Goal: Task Accomplishment & Management: Complete application form

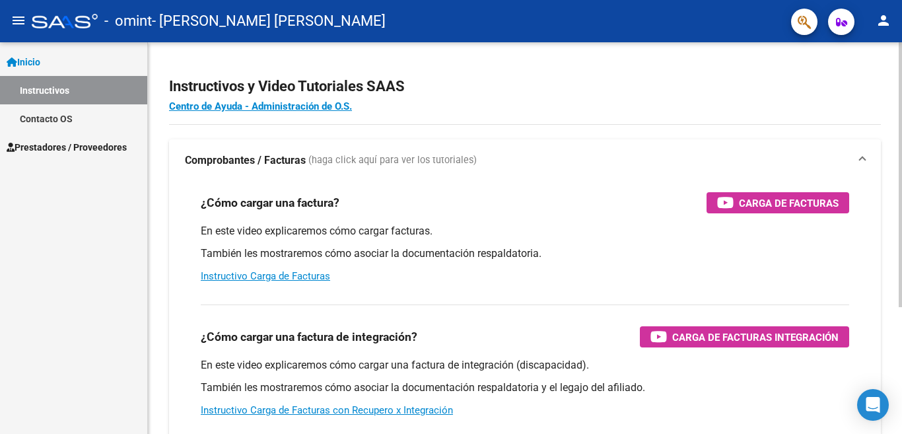
scroll to position [66, 0]
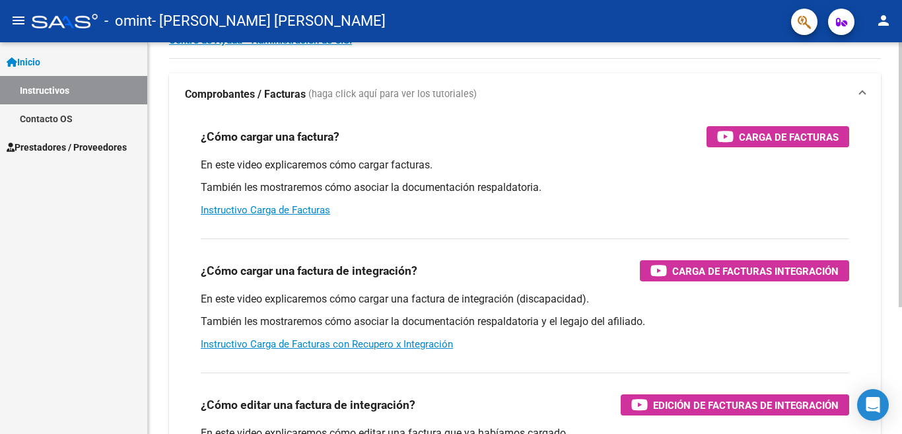
drag, startPoint x: 707, startPoint y: 275, endPoint x: 602, endPoint y: 282, distance: 105.9
click at [589, 282] on div "¿Cómo cargar una factura de integración? Carga de Facturas Integración En este …" at bounding box center [525, 295] width 680 height 134
click at [682, 273] on span "Carga de Facturas Integración" at bounding box center [755, 271] width 166 height 17
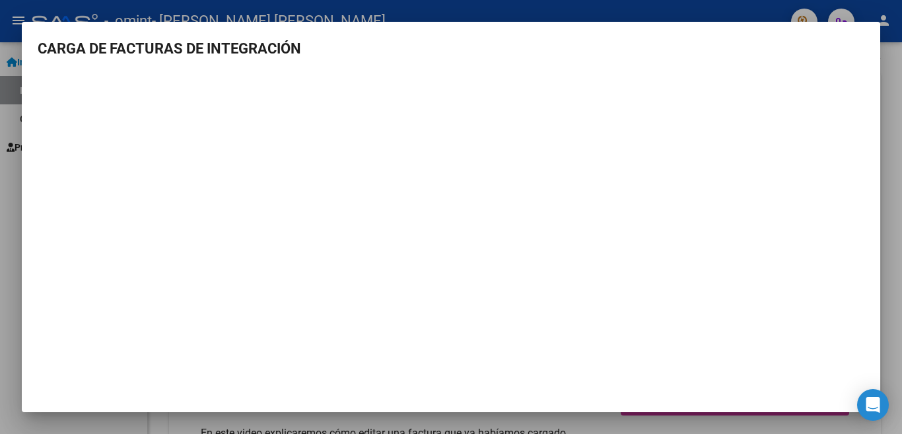
click at [892, 65] on div at bounding box center [451, 217] width 902 height 434
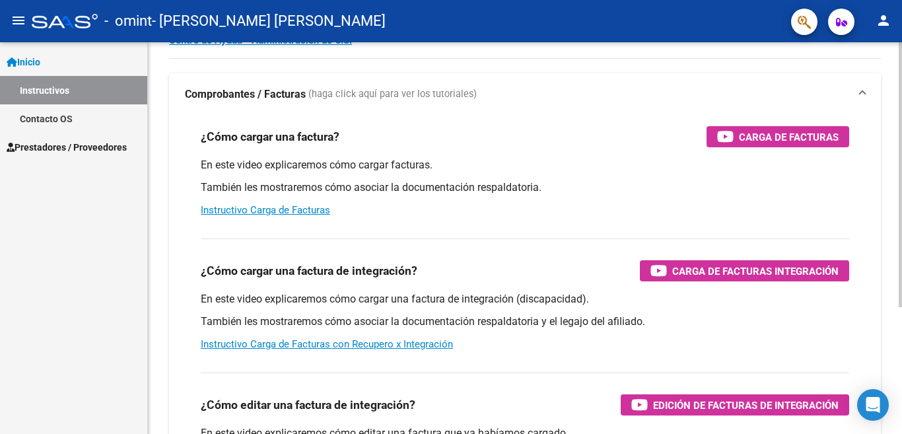
scroll to position [0, 0]
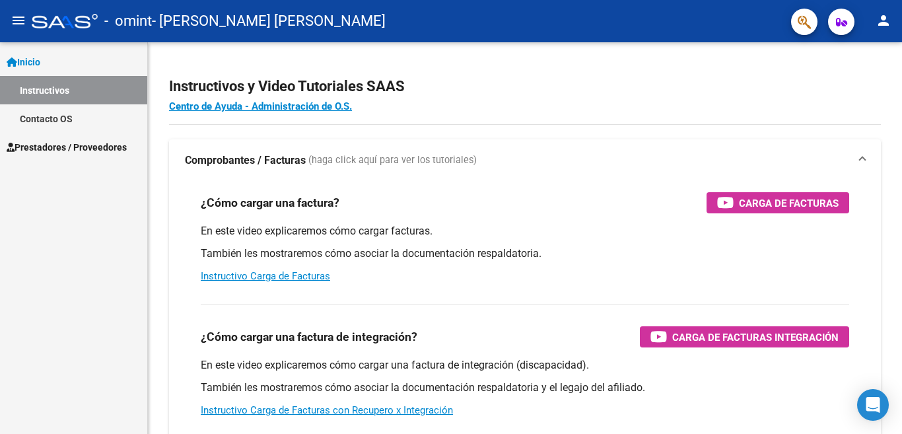
click at [63, 140] on span "Prestadores / Proveedores" at bounding box center [67, 147] width 120 height 15
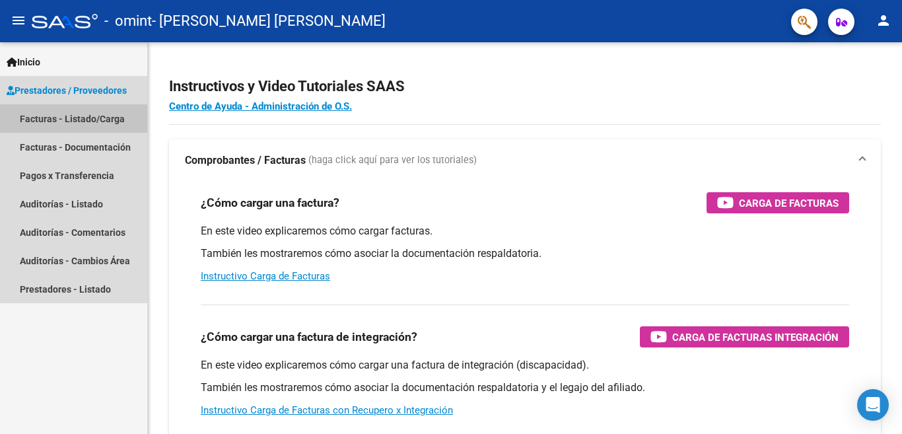
click at [73, 116] on link "Facturas - Listado/Carga" at bounding box center [73, 118] width 147 height 28
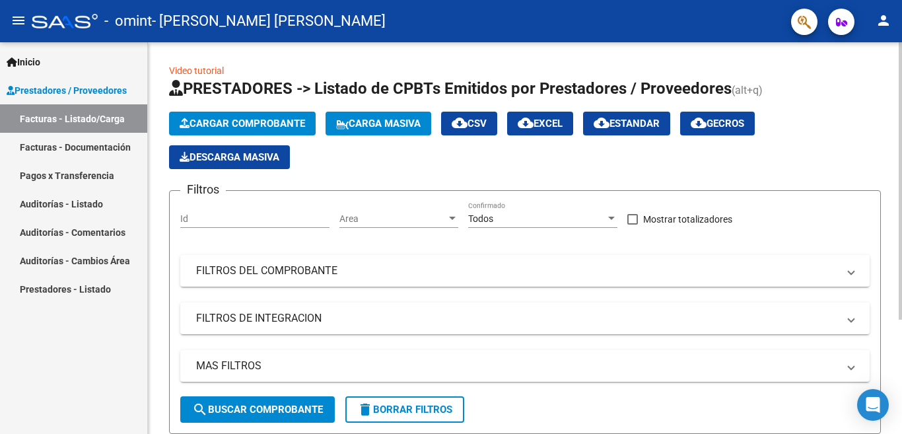
click at [283, 133] on button "Cargar Comprobante" at bounding box center [242, 124] width 147 height 24
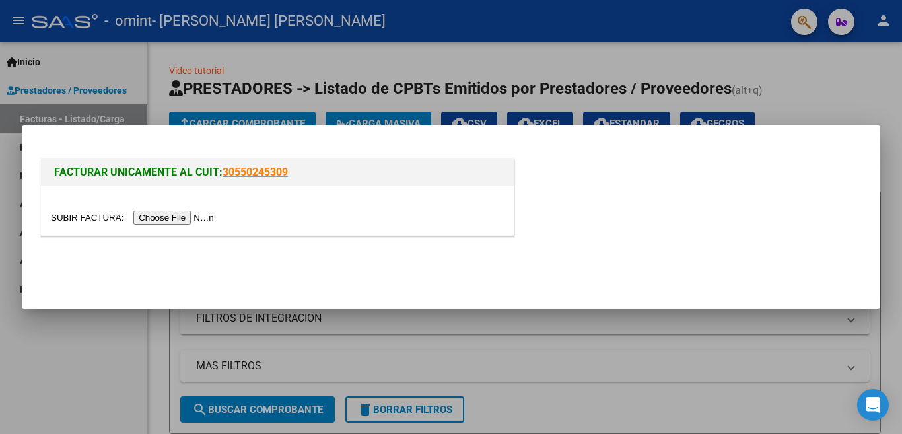
click at [190, 220] on input "file" at bounding box center [134, 218] width 167 height 14
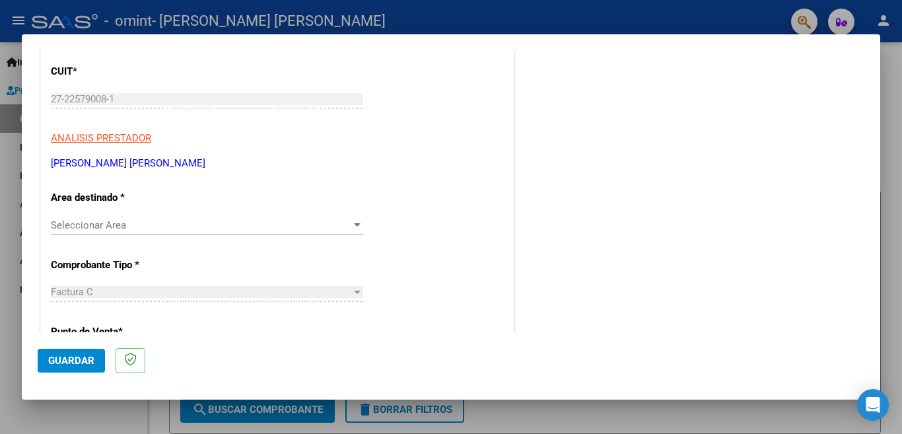
scroll to position [198, 0]
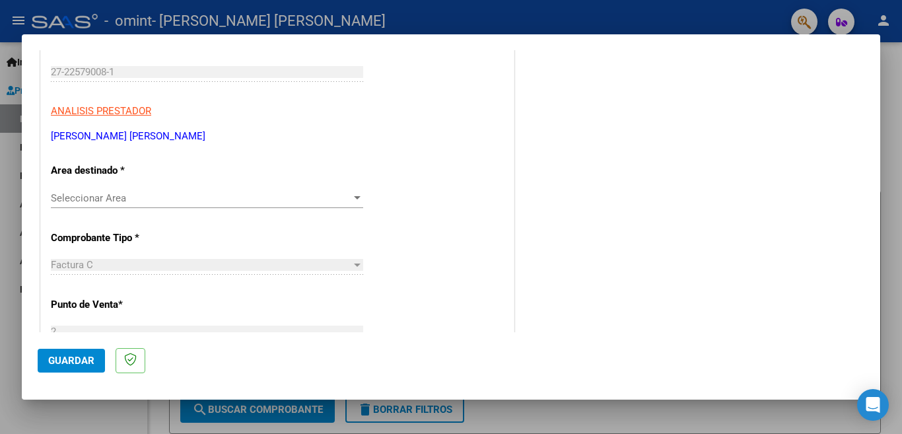
click at [124, 193] on span "Seleccionar Area" at bounding box center [201, 198] width 301 height 12
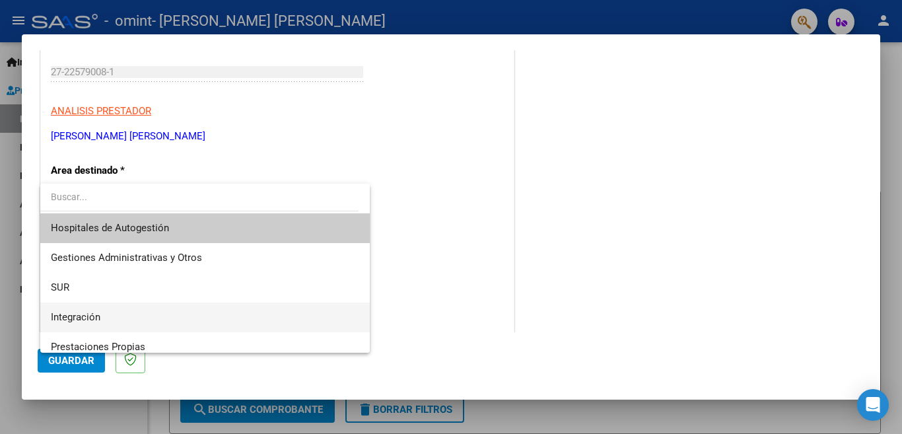
click at [114, 320] on span "Integración" at bounding box center [205, 318] width 308 height 30
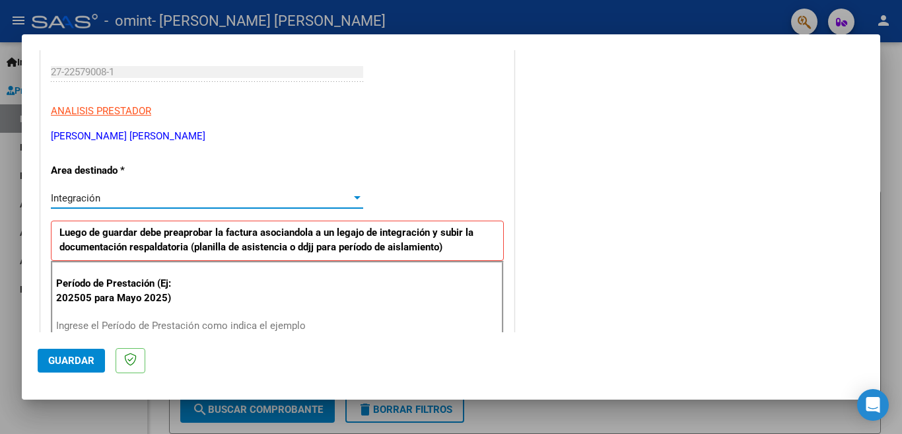
click at [569, 180] on div "COMENTARIOS Comentarios del Prestador / Gerenciador:" at bounding box center [690, 441] width 347 height 1148
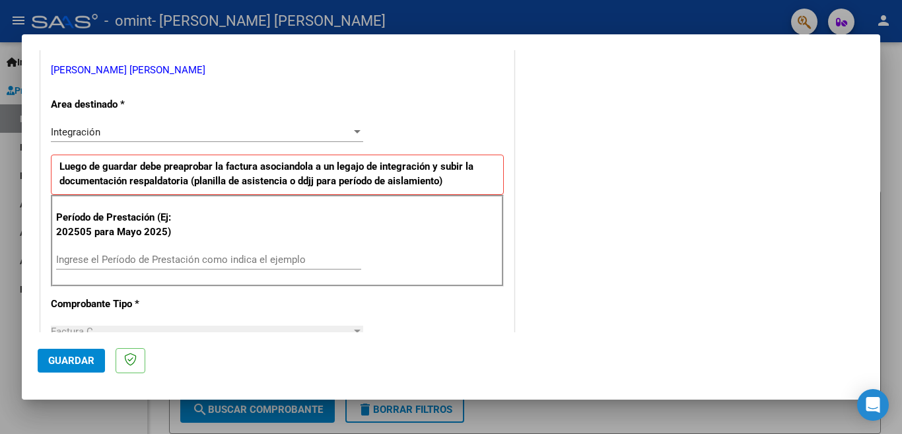
scroll to position [330, 0]
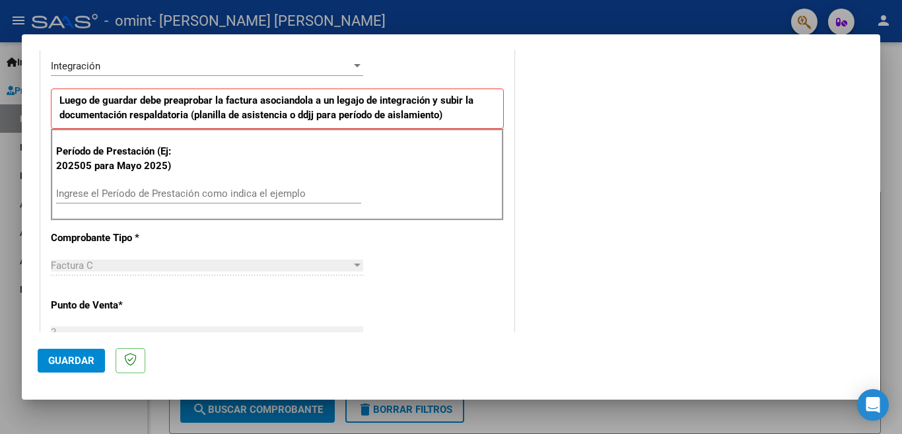
click at [178, 191] on input "Ingrese el Período de Prestación como indica el ejemplo" at bounding box center [208, 194] width 305 height 12
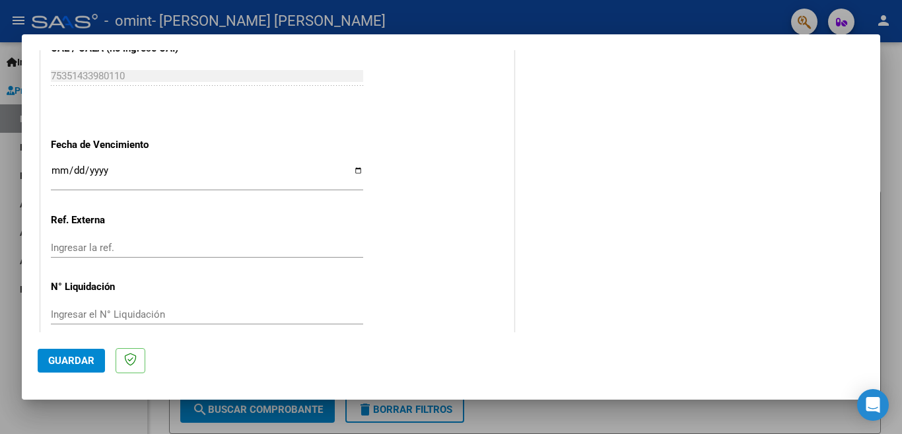
scroll to position [864, 0]
type input "202508"
click at [353, 164] on input "Ingresar la fecha" at bounding box center [207, 174] width 312 height 21
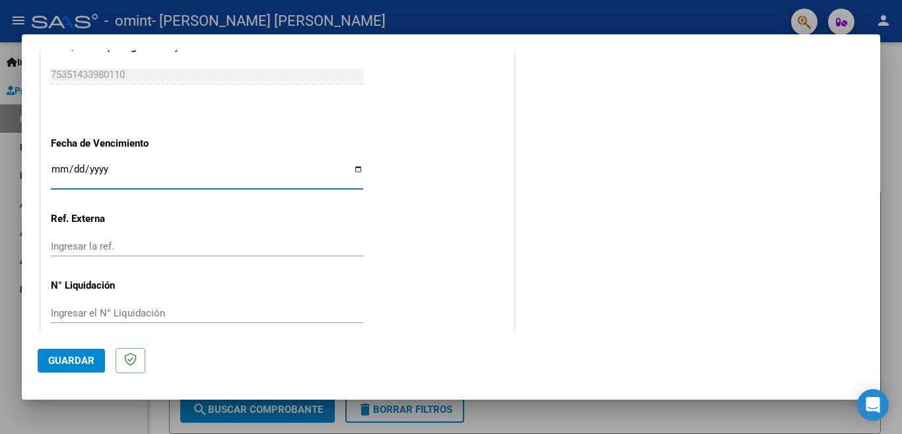
type input "[DATE]"
click at [79, 357] on span "Guardar" at bounding box center [71, 361] width 46 height 12
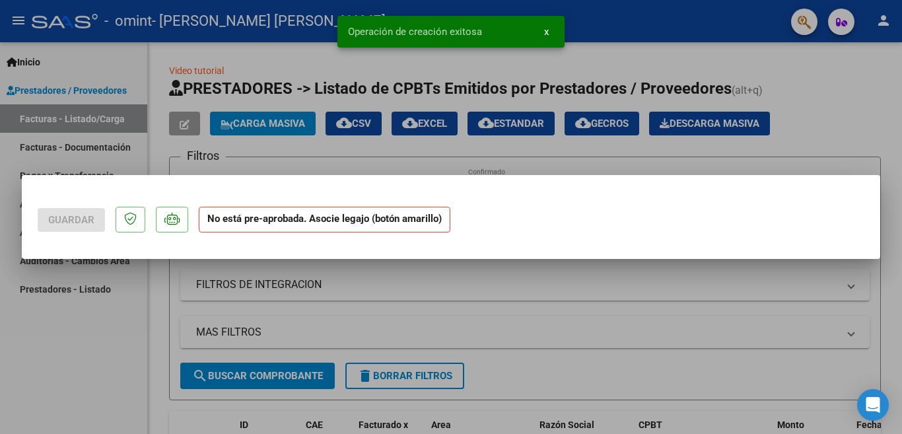
scroll to position [0, 0]
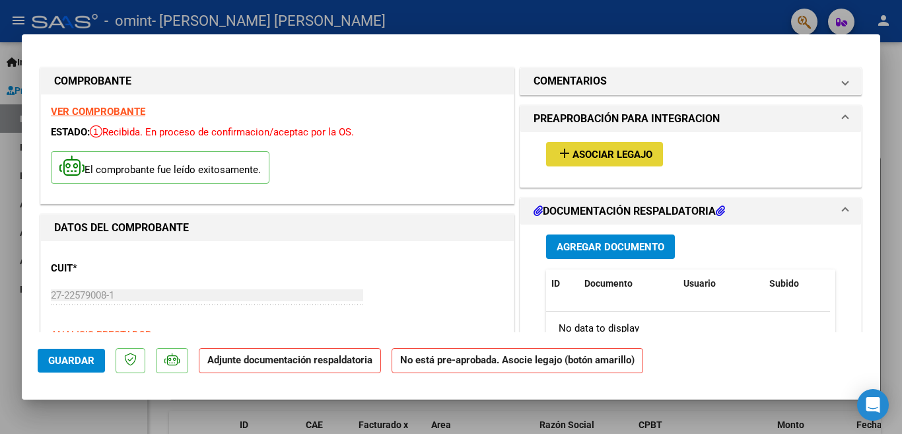
click at [632, 151] on span "Asociar Legajo" at bounding box center [613, 155] width 80 height 12
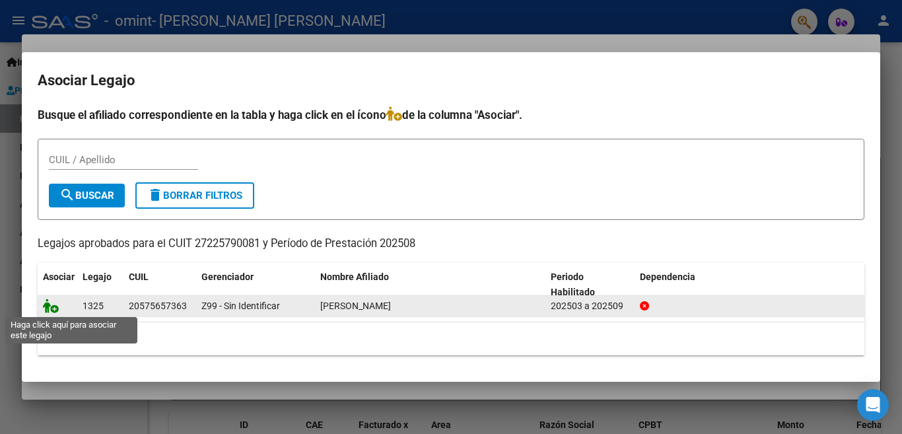
click at [55, 307] on icon at bounding box center [51, 306] width 16 height 15
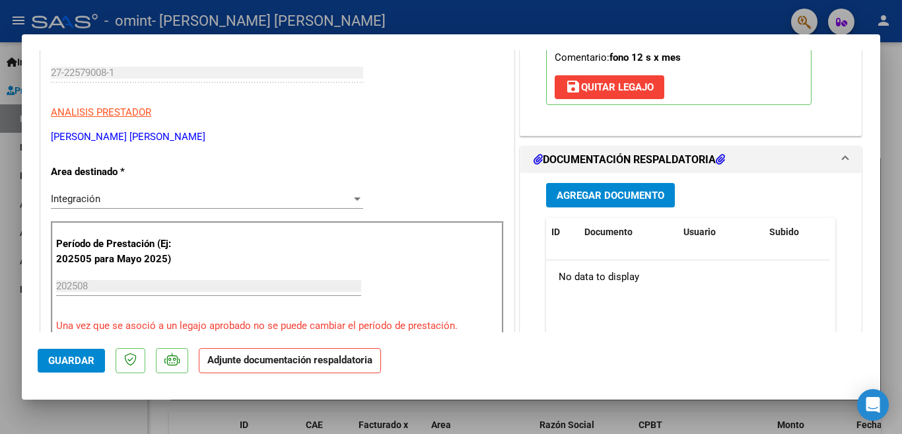
scroll to position [264, 0]
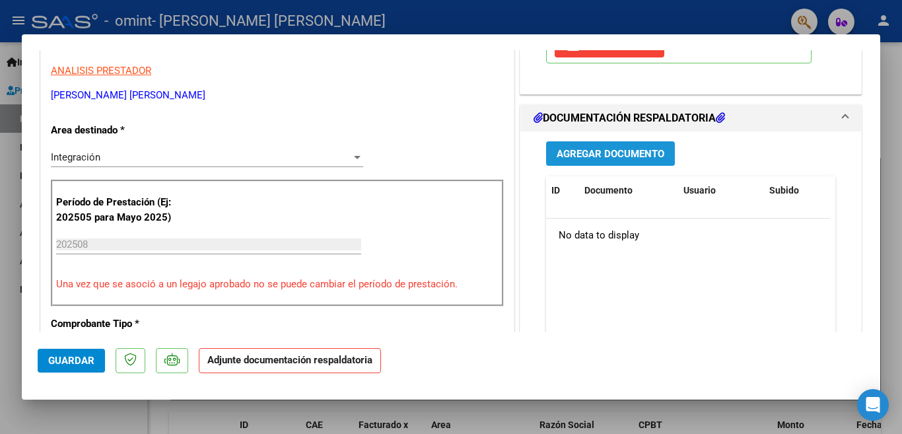
click at [629, 157] on span "Agregar Documento" at bounding box center [611, 154] width 108 height 12
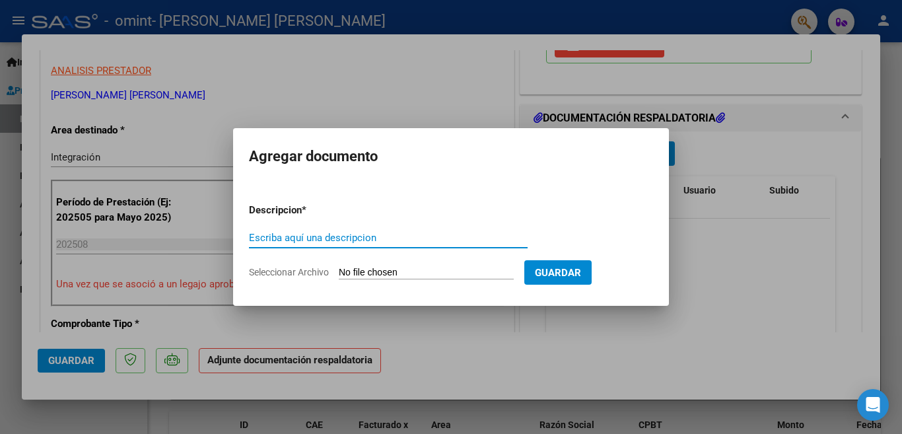
click at [362, 272] on input "Seleccionar Archivo" at bounding box center [426, 273] width 175 height 13
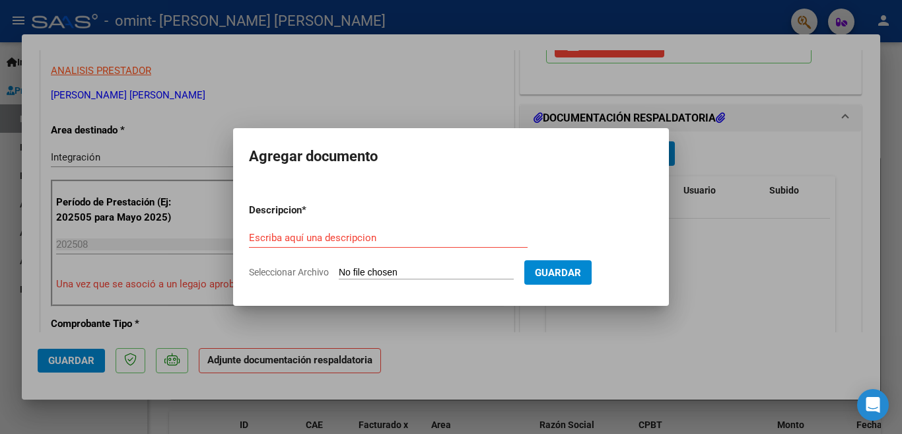
type input "C:\fakepath\27225790081_011_00002_00001561.pdf"
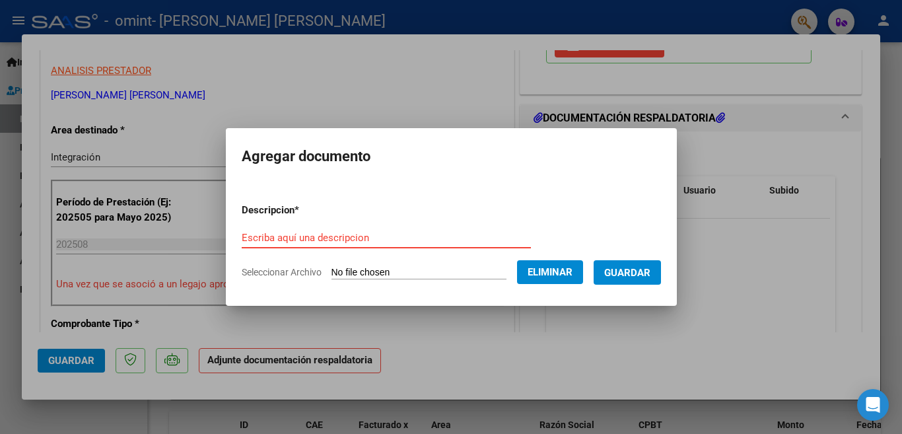
click at [335, 234] on input "Escriba aquí una descripcion" at bounding box center [386, 238] width 289 height 12
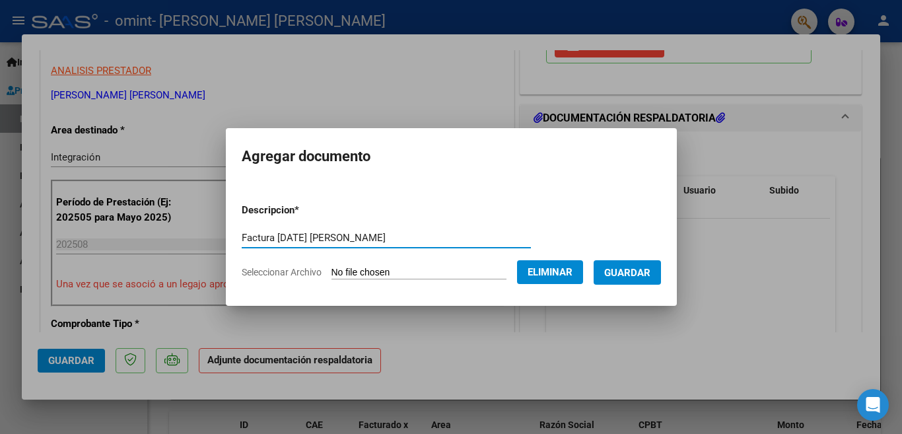
type input "Factura [DATE] [PERSON_NAME]"
click at [608, 270] on span "Guardar" at bounding box center [627, 273] width 46 height 12
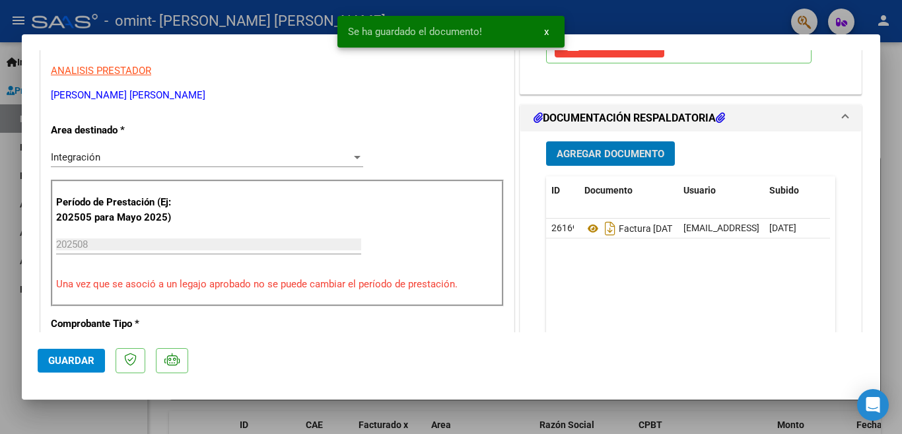
click at [628, 149] on span "Agregar Documento" at bounding box center [611, 154] width 108 height 12
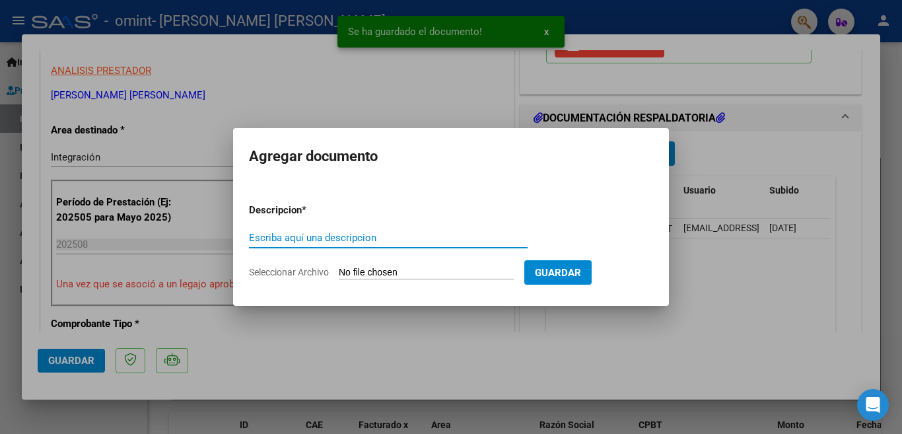
click at [414, 273] on input "Seleccionar Archivo" at bounding box center [426, 273] width 175 height 13
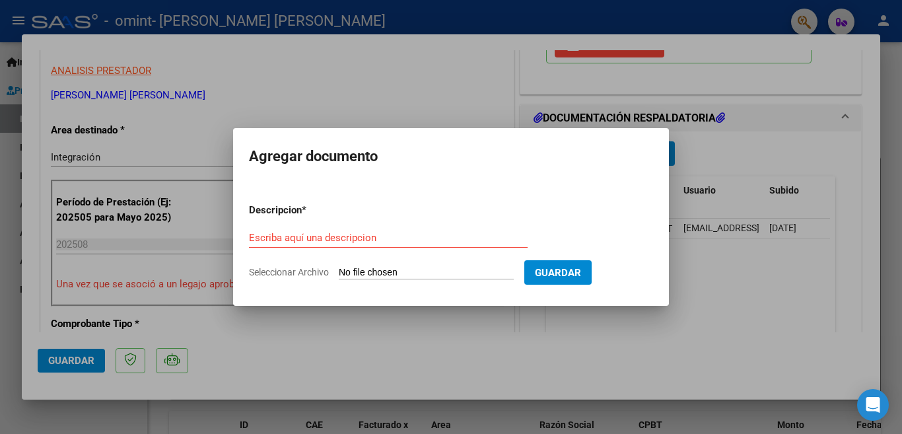
type input "C:\fakepath\Planilla [DATE] [PERSON_NAME].pdf"
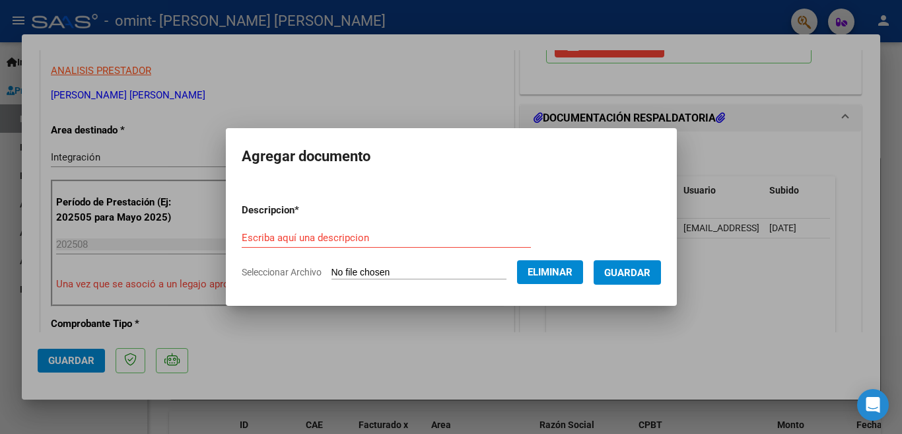
click at [384, 225] on form "Descripcion * Escriba aquí una descripcion Seleccionar Archivo Eliminar Guardar" at bounding box center [451, 241] width 419 height 96
click at [359, 235] on input "Escriba aquí una descripcion" at bounding box center [386, 238] width 289 height 12
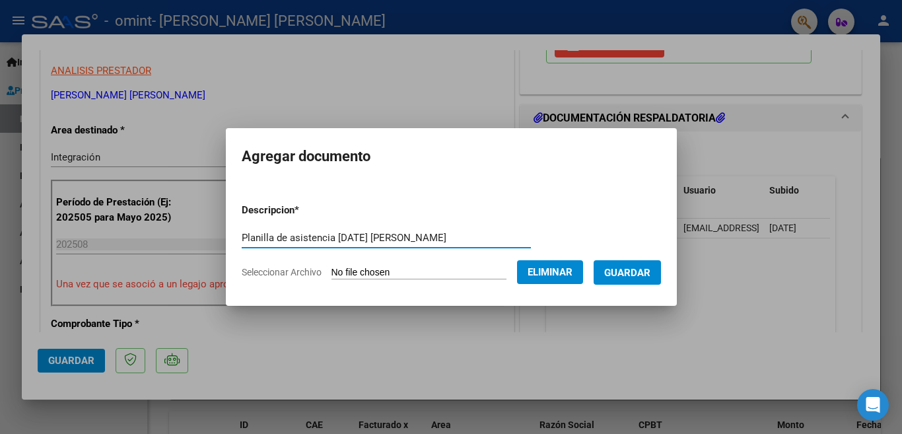
type input "Planilla de asistencia [DATE] [PERSON_NAME]"
click at [613, 270] on span "Guardar" at bounding box center [627, 273] width 46 height 12
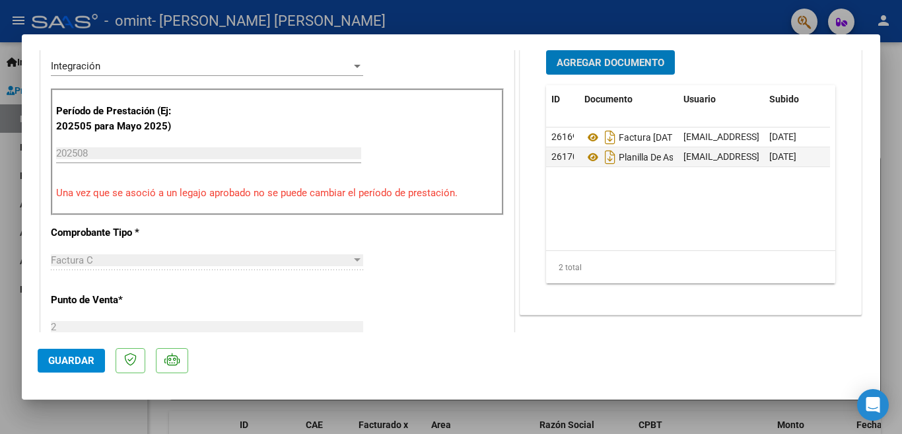
scroll to position [884, 0]
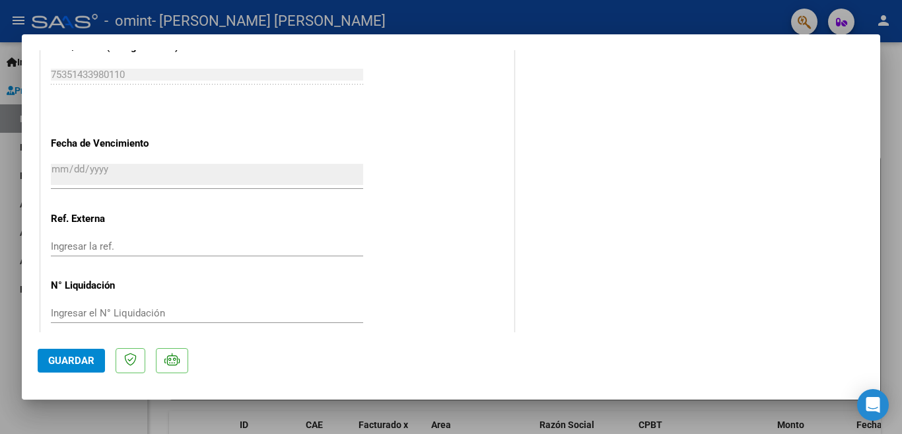
click at [83, 356] on span "Guardar" at bounding box center [71, 361] width 46 height 12
click at [88, 353] on button "Guardar" at bounding box center [71, 361] width 67 height 24
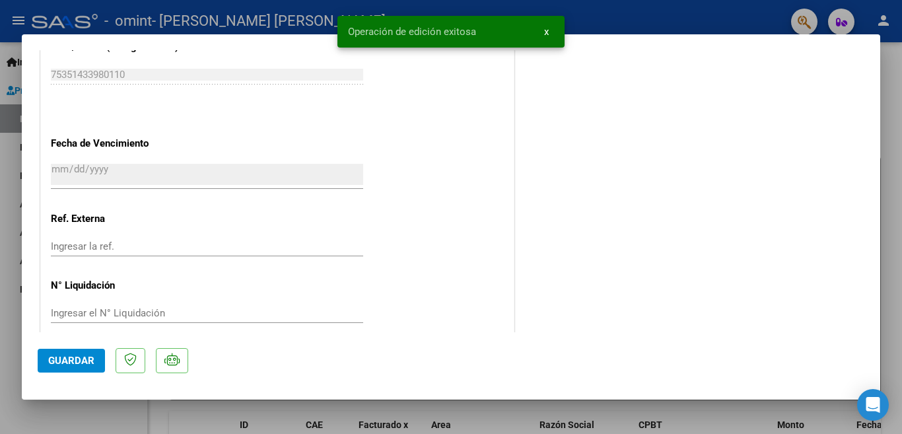
type input "$ 0,00"
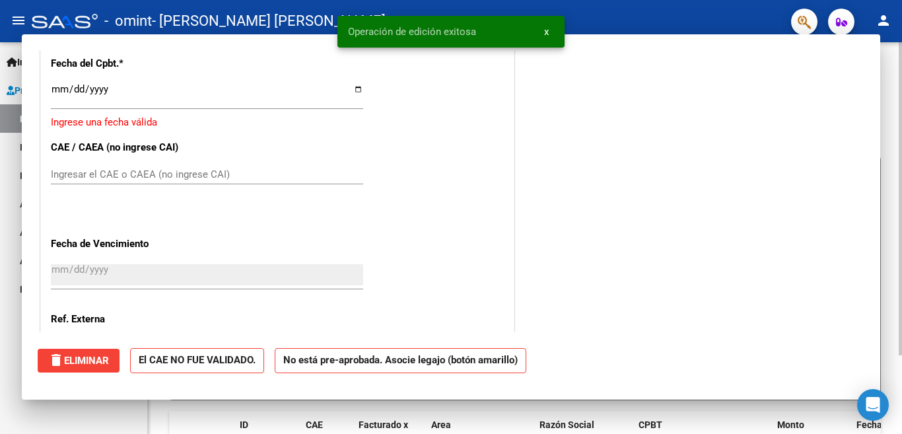
scroll to position [984, 0]
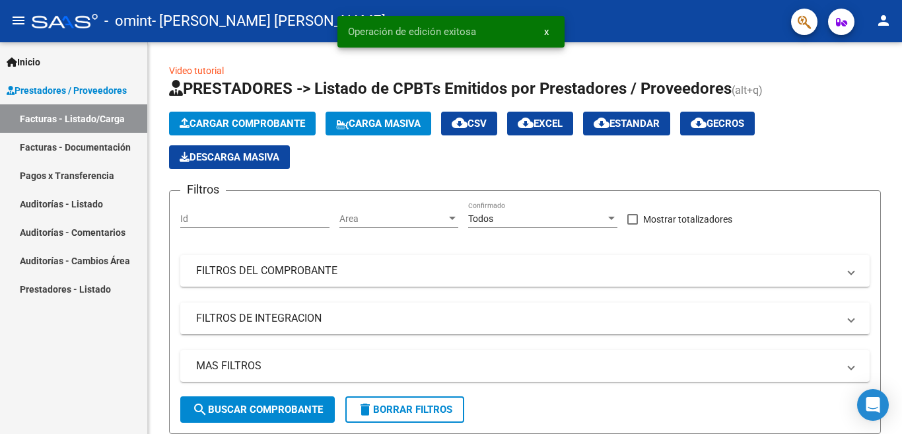
click at [34, 62] on span "Inicio" at bounding box center [24, 62] width 34 height 15
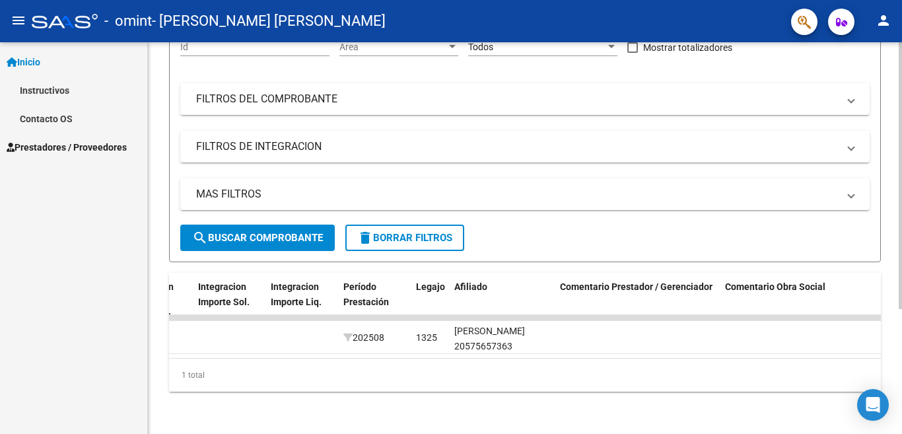
scroll to position [0, 1540]
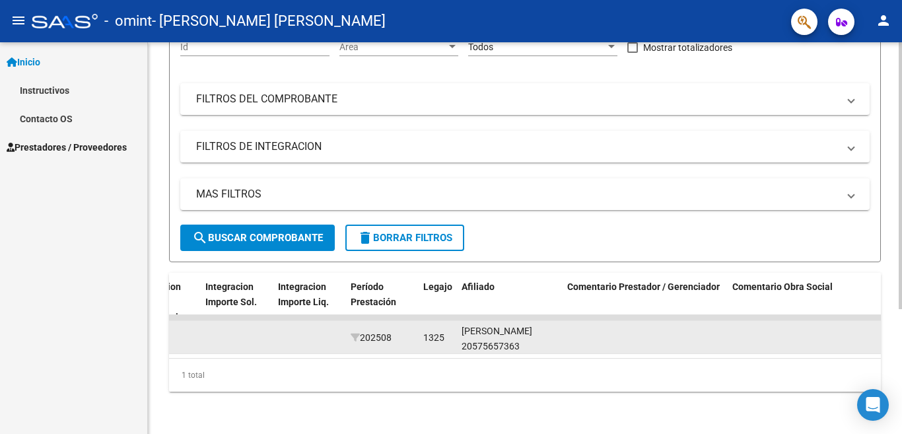
drag, startPoint x: 704, startPoint y: 344, endPoint x: 622, endPoint y: 333, distance: 81.9
click at [623, 333] on datatable-body "21347 Integración [PERSON_NAME] [PERSON_NAME] 27225790081 Factura C: 2 - 1561 $…" at bounding box center [525, 336] width 712 height 43
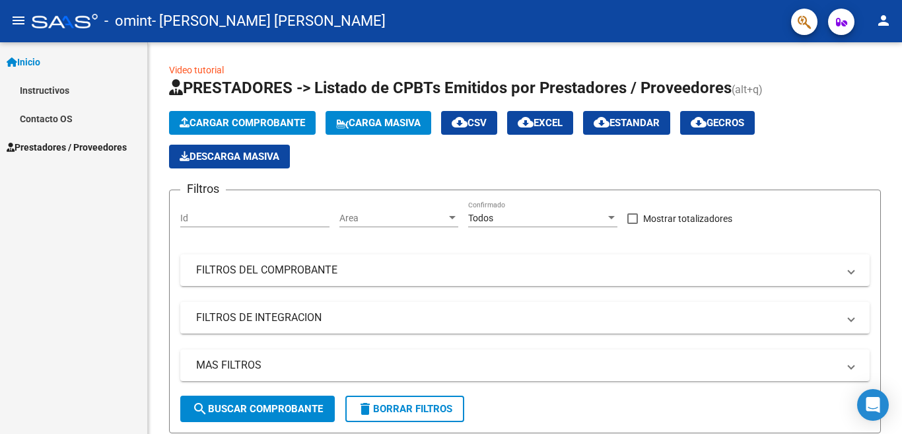
scroll to position [0, 0]
